Goal: Information Seeking & Learning: Learn about a topic

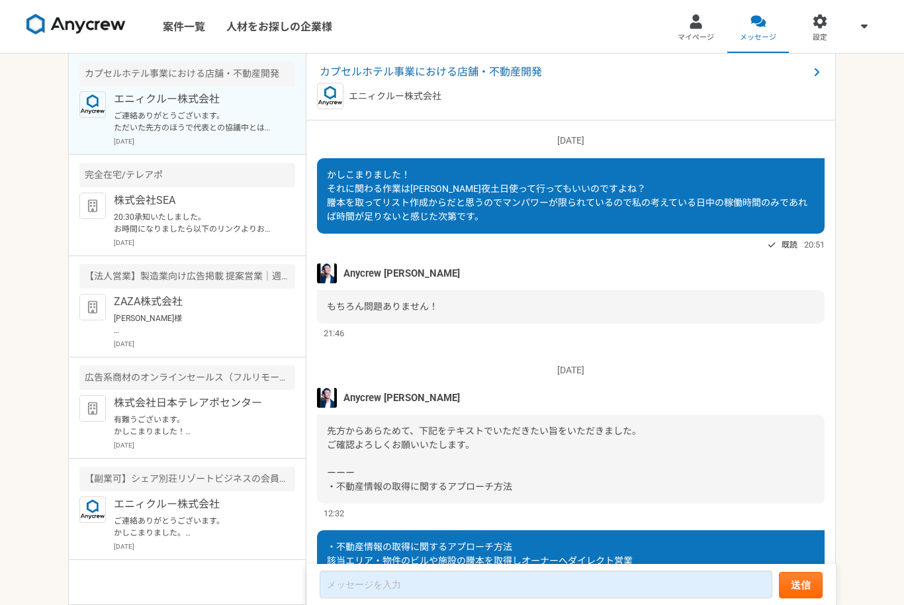
scroll to position [788, 0]
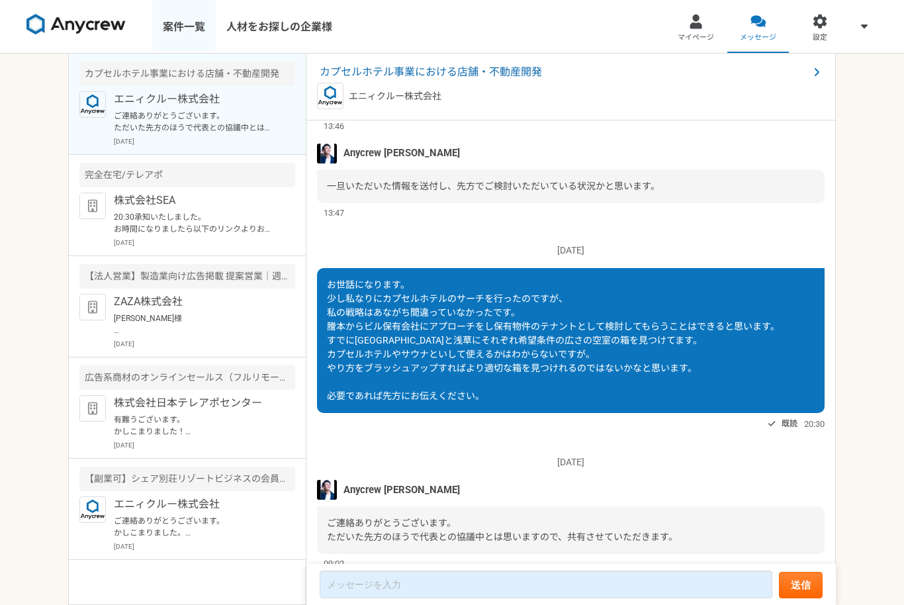
click at [171, 36] on link "案件一覧" at bounding box center [183, 26] width 63 height 53
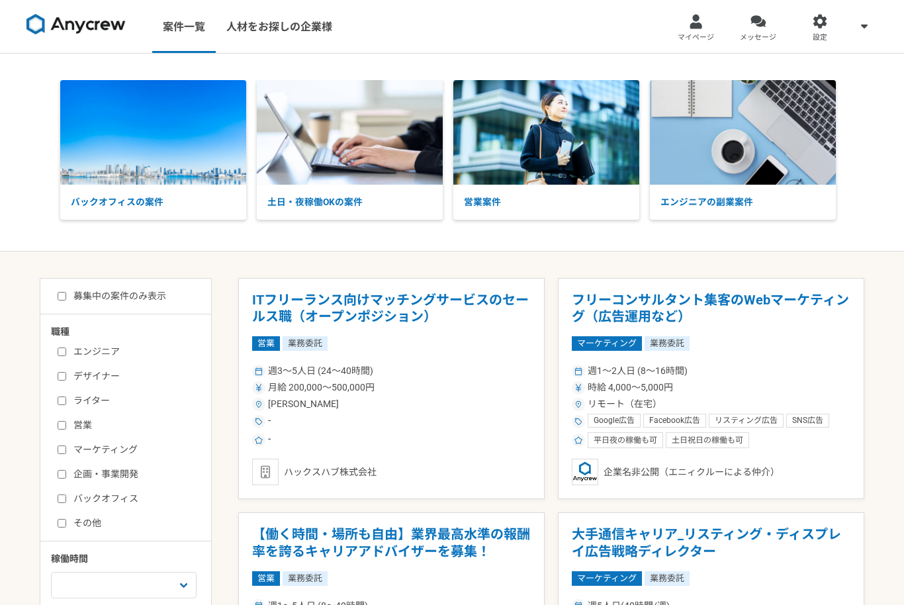
click at [60, 299] on input "募集中の案件のみ表示" at bounding box center [62, 296] width 9 height 9
checkbox input "true"
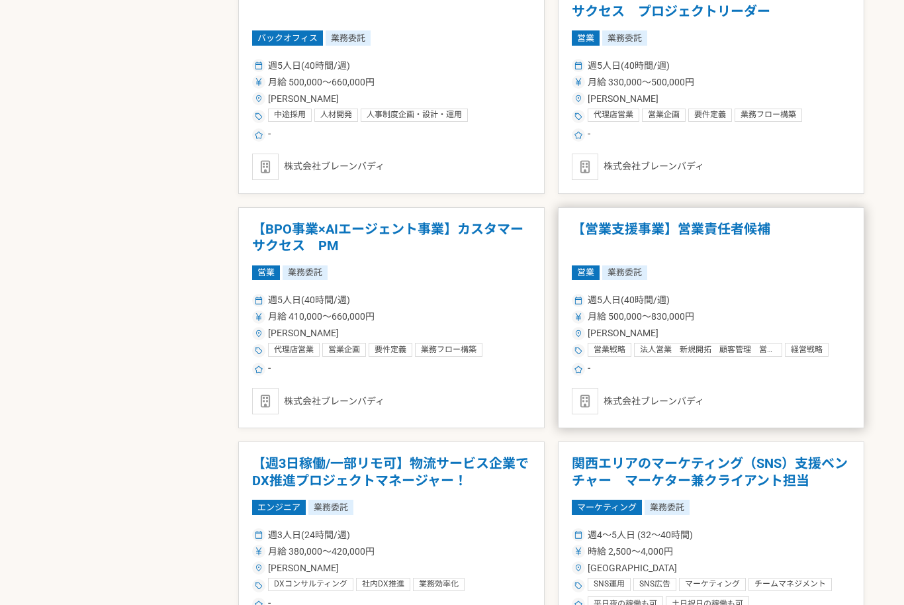
scroll to position [1947, 0]
click at [745, 224] on h1 "【営業支援事業】営業責任者候補" at bounding box center [710, 238] width 278 height 34
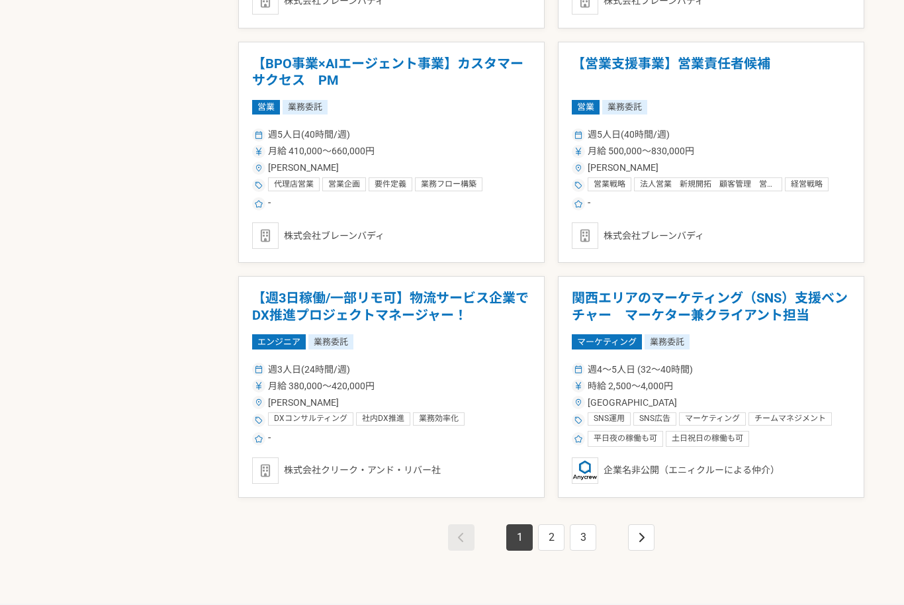
scroll to position [2107, 0]
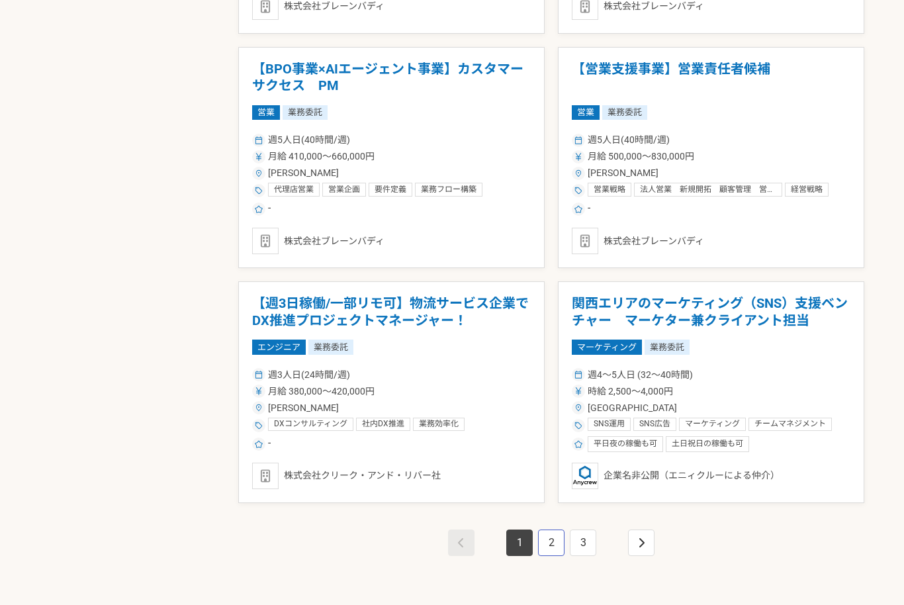
click at [555, 546] on link "2" at bounding box center [551, 543] width 26 height 26
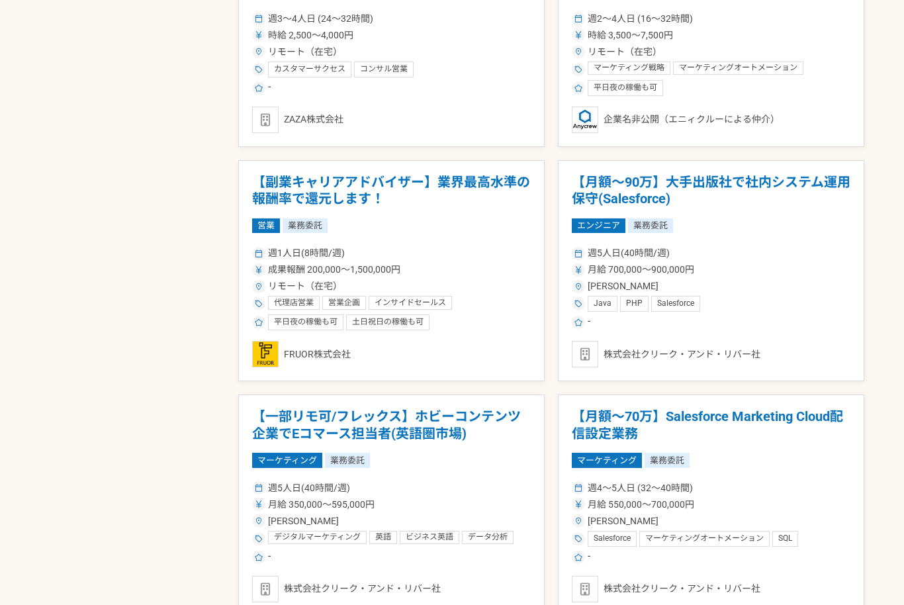
scroll to position [2090, 0]
